Goal: Information Seeking & Learning: Learn about a topic

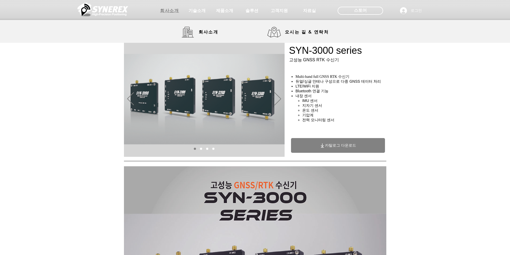
click at [167, 10] on span "회사소개" at bounding box center [169, 11] width 19 height 6
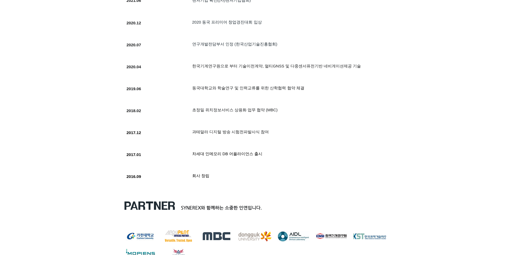
scroll to position [562, 0]
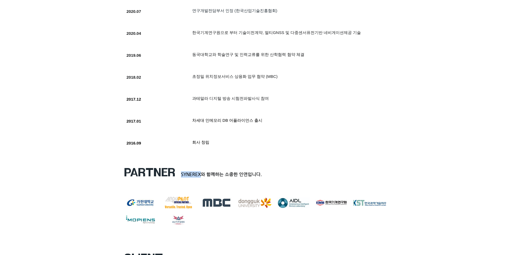
drag, startPoint x: 200, startPoint y: 175, endPoint x: 192, endPoint y: 175, distance: 8.0
click at [182, 175] on span "SYNEREX와 함께하는 소중한 인연입니다." at bounding box center [221, 174] width 81 height 5
click at [181, 177] on span "SYNEREX와 함께하는 소중한 인연입니다." at bounding box center [221, 174] width 81 height 5
drag, startPoint x: 181, startPoint y: 177, endPoint x: 202, endPoint y: 176, distance: 21.4
click at [202, 176] on span "SYNEREX와 함께하는 소중한 인연입니다." at bounding box center [221, 174] width 81 height 5
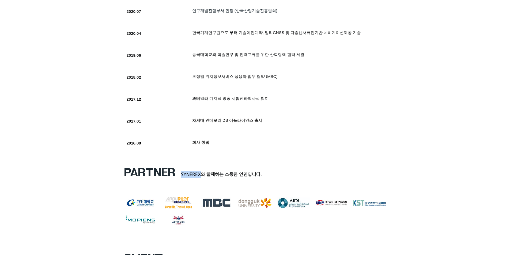
copy span "SYNEREX"
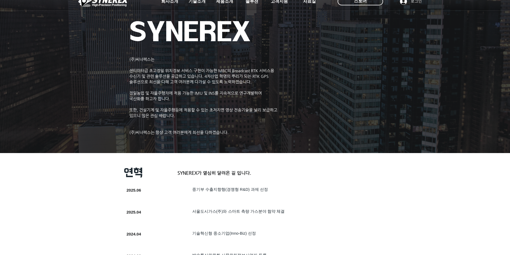
scroll to position [0, 0]
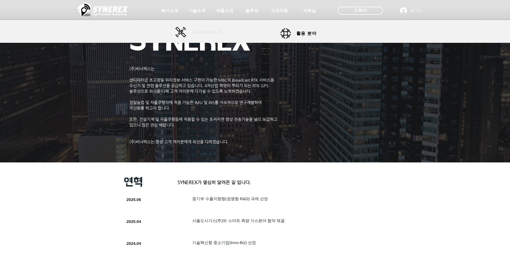
click at [203, 32] on span "Broadcast RTK" at bounding box center [209, 32] width 36 height 5
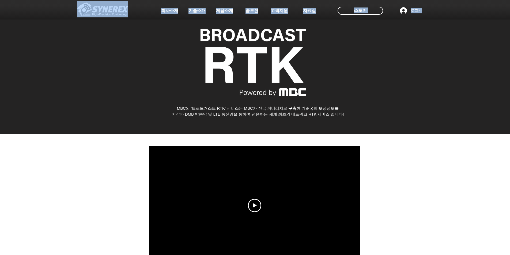
drag, startPoint x: 317, startPoint y: 88, endPoint x: 206, endPoint y: 53, distance: 116.2
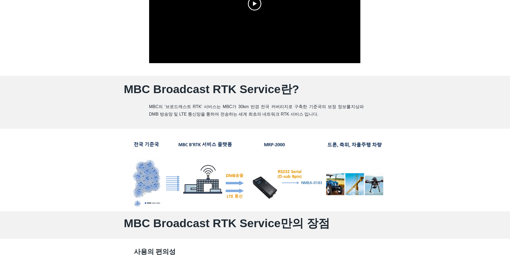
scroll to position [241, 0]
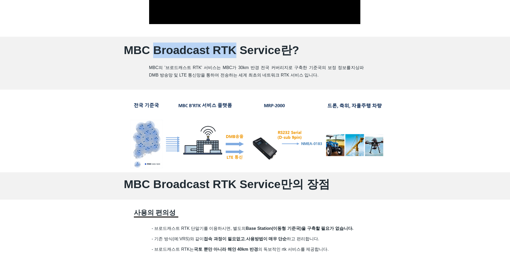
drag, startPoint x: 154, startPoint y: 51, endPoint x: 231, endPoint y: 52, distance: 77.1
click at [231, 52] on span "MBC Broadcast RTK Service란?" at bounding box center [211, 50] width 175 height 13
copy span "Broadcast RTK"
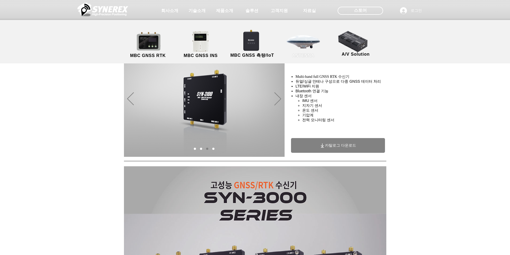
click at [298, 57] on span "ANTENNA" at bounding box center [303, 55] width 22 height 5
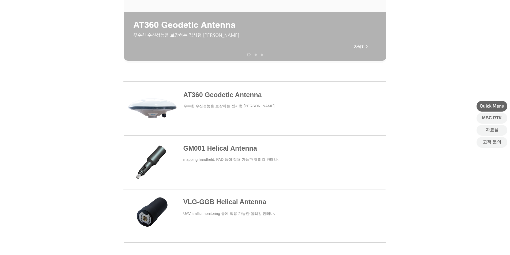
scroll to position [107, 0]
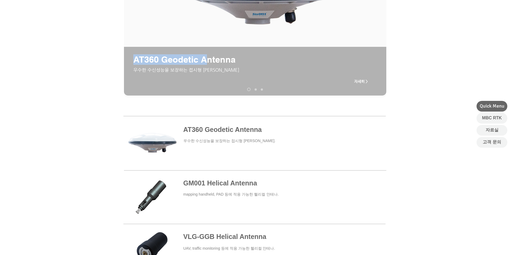
drag, startPoint x: 251, startPoint y: 67, endPoint x: 203, endPoint y: 63, distance: 48.6
click at [208, 63] on div "AT360 Geodetic Antenna ​우수한 수신성능을 보장하는 접시형 안테나 자세히 >" at bounding box center [255, 71] width 262 height 49
click at [200, 61] on span "AT360 Geodetic Antenna" at bounding box center [184, 59] width 102 height 10
drag, startPoint x: 200, startPoint y: 61, endPoint x: 233, endPoint y: 62, distance: 32.1
click at [233, 62] on span "AT360 Geodetic Antenna" at bounding box center [184, 59] width 102 height 10
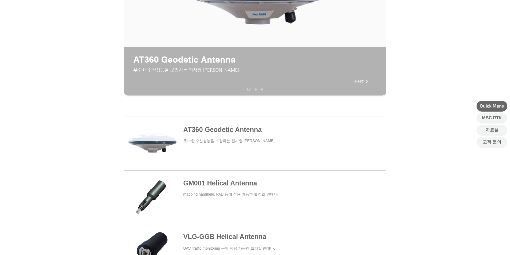
click at [263, 76] on div "슬라이드쇼" at bounding box center [255, 71] width 262 height 49
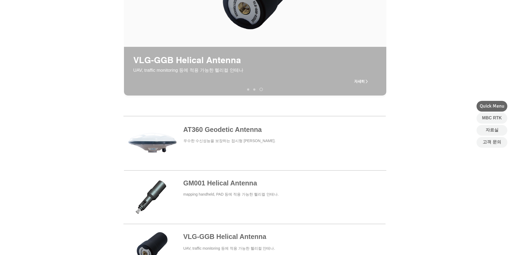
scroll to position [0, 0]
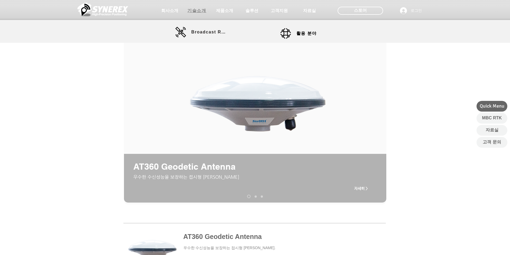
click at [197, 10] on span "기술소개" at bounding box center [196, 11] width 19 height 6
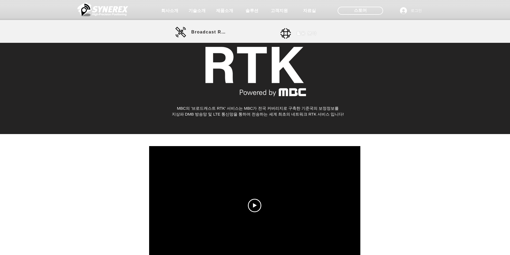
click at [297, 35] on span "활용 분야" at bounding box center [306, 34] width 20 height 6
click at [308, 35] on span "활용 분야" at bounding box center [306, 34] width 20 height 6
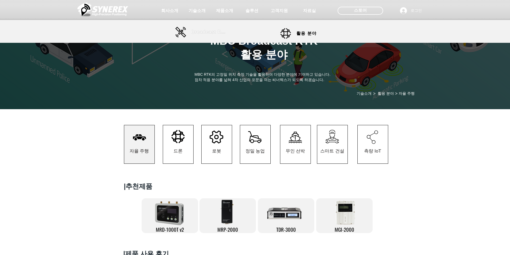
click at [199, 31] on span "Broadcast RTK" at bounding box center [209, 32] width 36 height 5
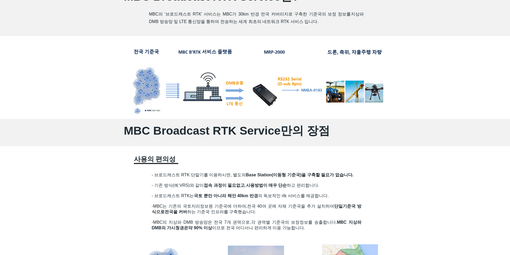
scroll to position [241, 0]
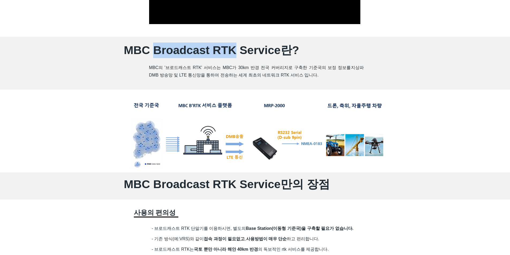
drag, startPoint x: 153, startPoint y: 51, endPoint x: 231, endPoint y: 52, distance: 78.4
click at [231, 52] on span "MBC Broadcast RTK Service란?" at bounding box center [211, 50] width 175 height 13
copy span "Broadcast RTK"
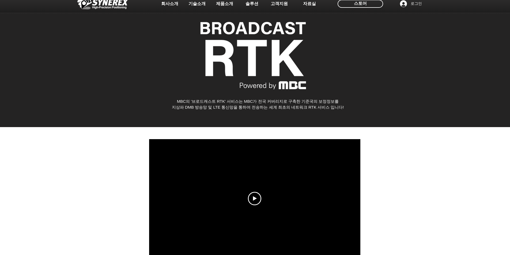
scroll to position [0, 0]
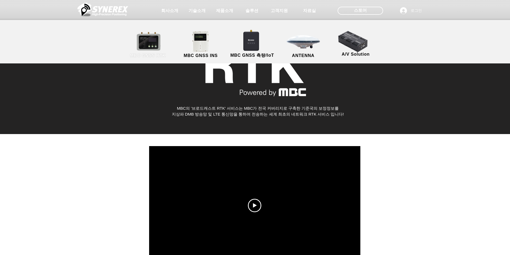
click at [154, 55] on span "MBC GNSS RTK" at bounding box center [148, 55] width 36 height 5
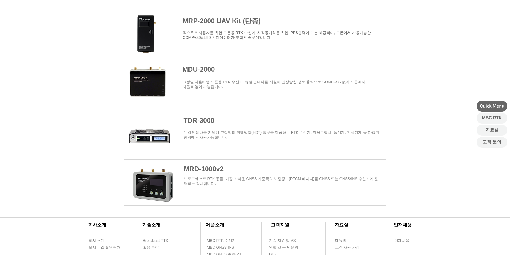
scroll to position [656, 0]
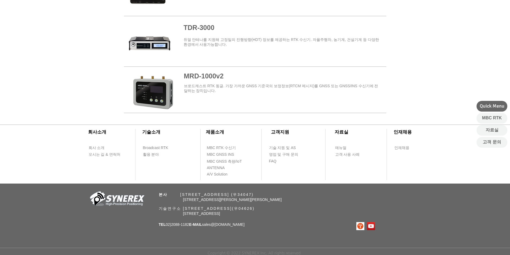
click at [209, 74] on span at bounding box center [255, 91] width 262 height 43
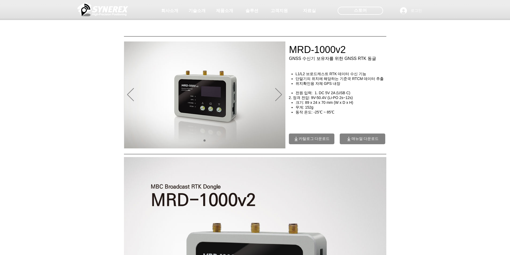
drag, startPoint x: 299, startPoint y: 61, endPoint x: 290, endPoint y: 60, distance: 10.0
click at [290, 60] on div at bounding box center [255, 39] width 510 height 79
